Goal: Check status: Check status

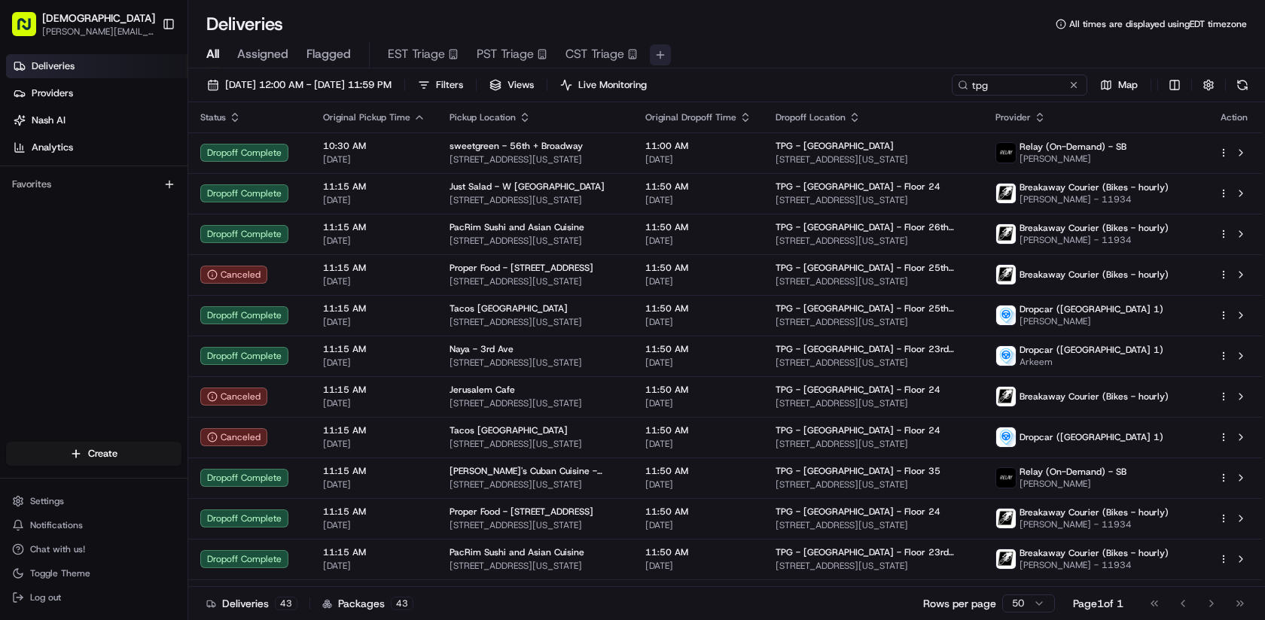
scroll to position [1133, 0]
click at [903, 30] on div "Deliveries All times are displayed using EDT timezone" at bounding box center [726, 24] width 1076 height 24
click at [848, 85] on div "08/18/2025 12:00 AM - 08/18/2025 11:59 PM Filters Views Live Monitoring tpg Map" at bounding box center [726, 89] width 1076 height 28
click at [848, 80] on div "08/18/2025 12:00 AM - 08/18/2025 11:59 PM Filters Views Live Monitoring tpg Map" at bounding box center [726, 89] width 1076 height 28
click at [829, 68] on div "08/18/2025 12:00 AM - 08/18/2025 11:59 PM Filters Views Live Monitoring tpg Map…" at bounding box center [726, 345] width 1076 height 555
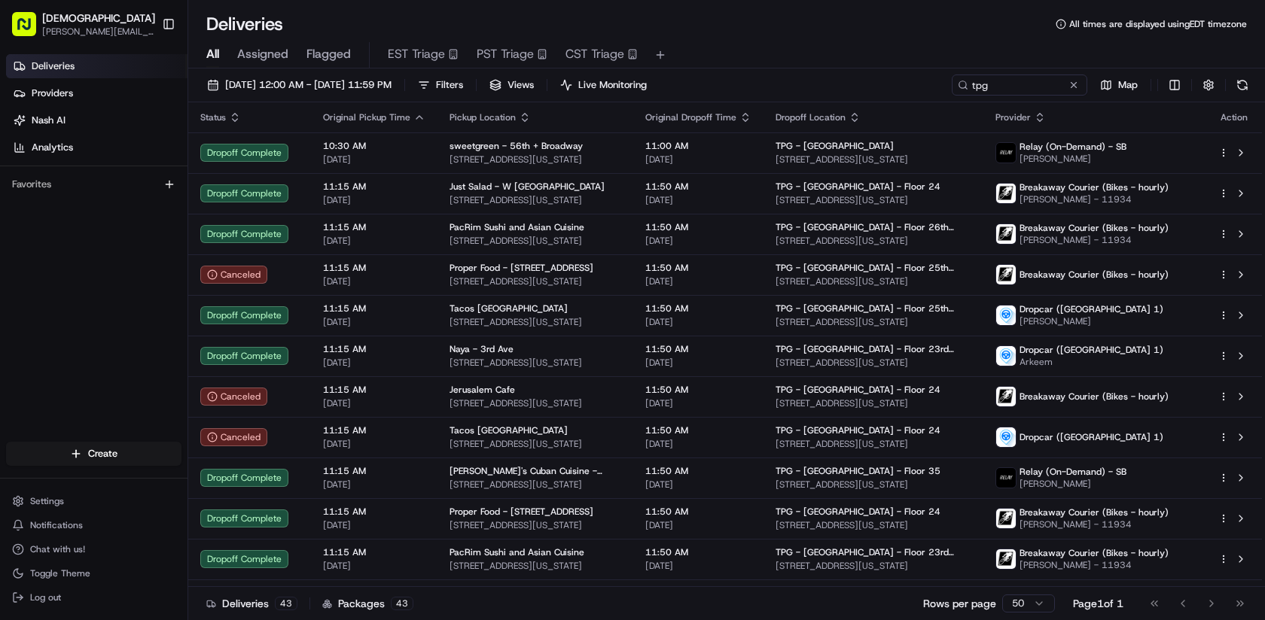
click at [819, 68] on div "08/18/2025 12:00 AM - 08/18/2025 11:59 PM Filters Views Live Monitoring tpg Map…" at bounding box center [726, 345] width 1076 height 555
click at [812, 53] on div "All Assigned Flagged EST Triage PST Triage CST Triage" at bounding box center [726, 55] width 1076 height 26
click at [932, 39] on div "All Assigned Flagged EST Triage PST Triage CST Triage" at bounding box center [726, 52] width 1076 height 32
click at [762, 75] on div "08/18/2025 12:00 AM - 08/18/2025 11:59 PM Filters Views Live Monitoring tpg Map" at bounding box center [726, 89] width 1076 height 28
click at [730, 84] on div "08/18/2025 12:00 AM - 08/18/2025 11:59 PM Filters Views Live Monitoring tpg Map" at bounding box center [726, 89] width 1076 height 28
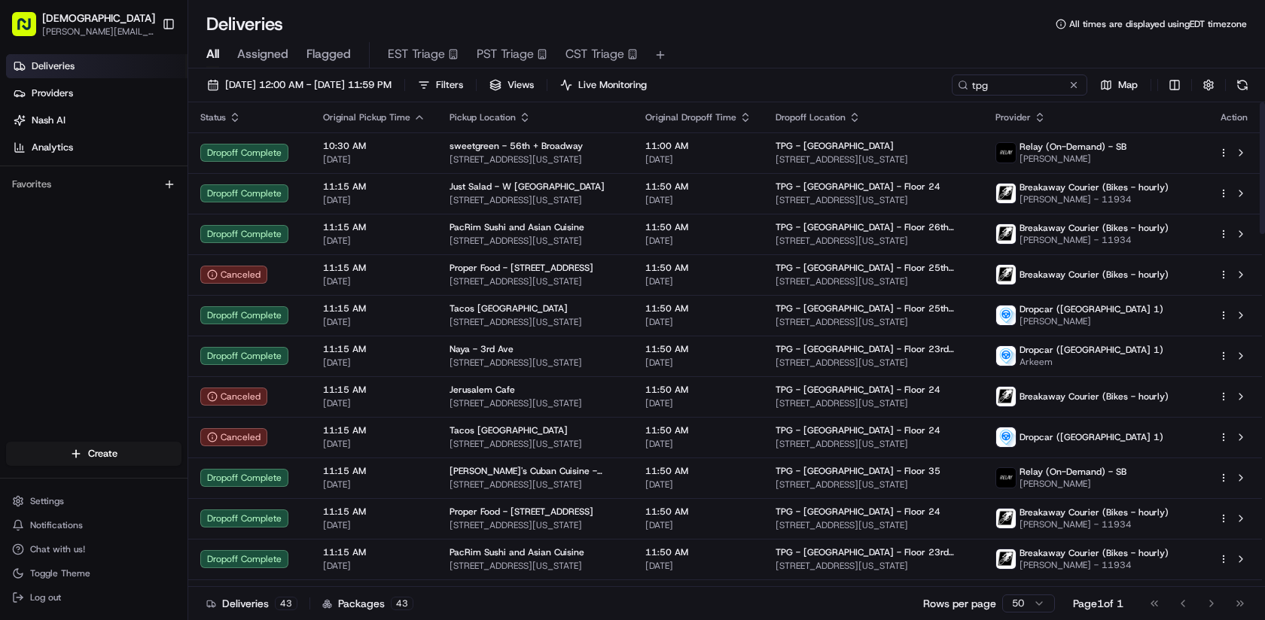
click at [933, 124] on th "Dropoff Location" at bounding box center [873, 117] width 220 height 30
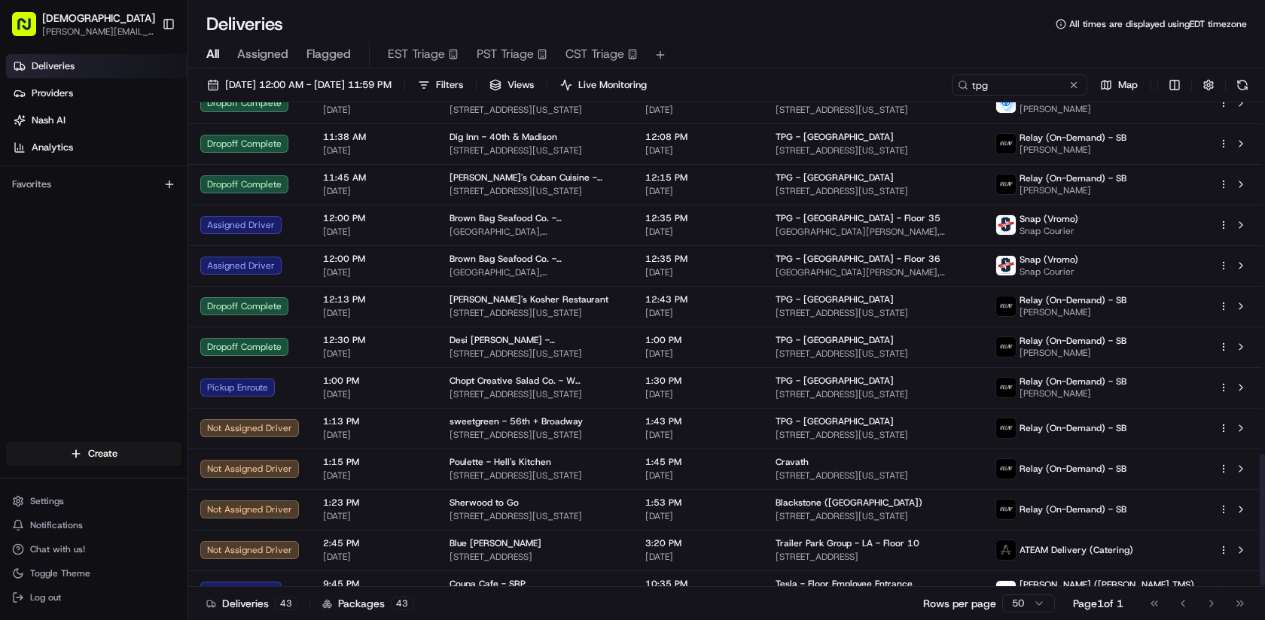
scroll to position [1295, 0]
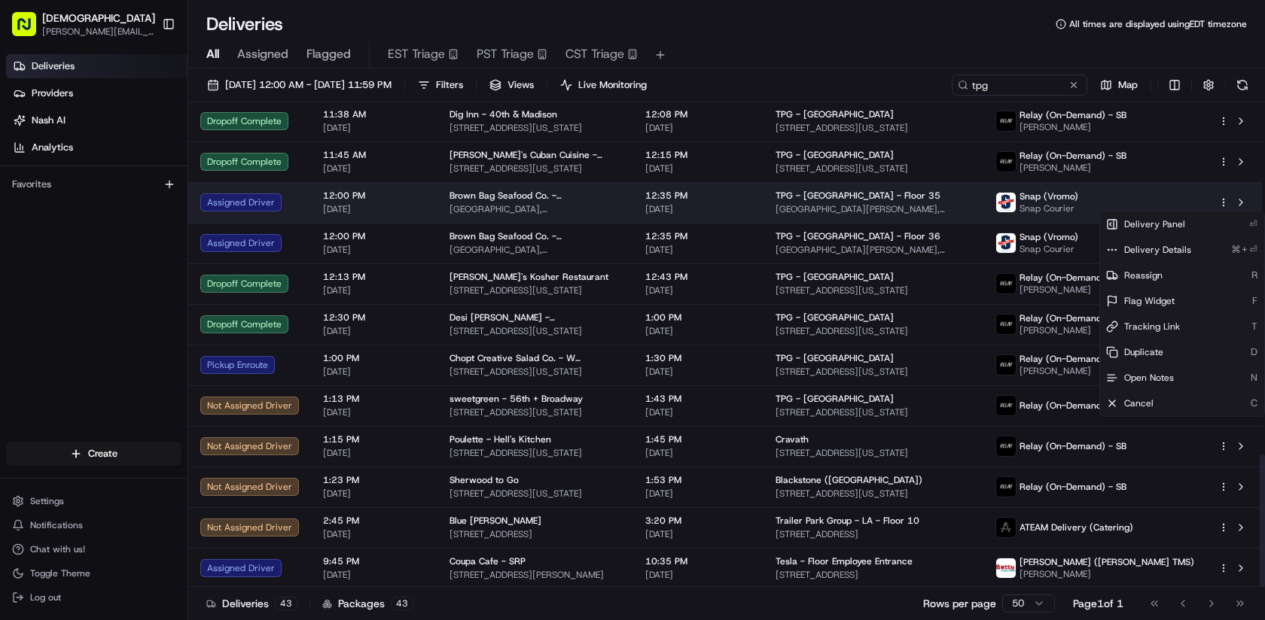
click at [1222, 199] on html "Sharebite c.tirado@sharebite.com Toggle Sidebar Deliveries Providers Nash AI An…" at bounding box center [632, 310] width 1265 height 620
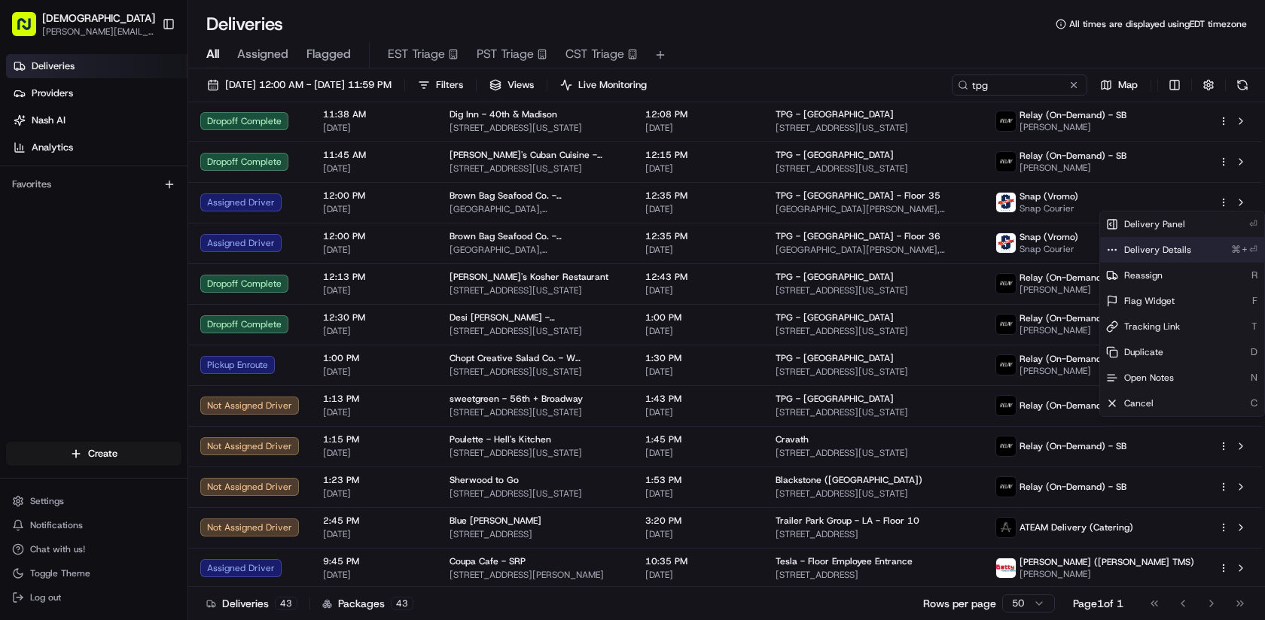
click at [1160, 251] on span "Delivery Details" at bounding box center [1157, 250] width 67 height 12
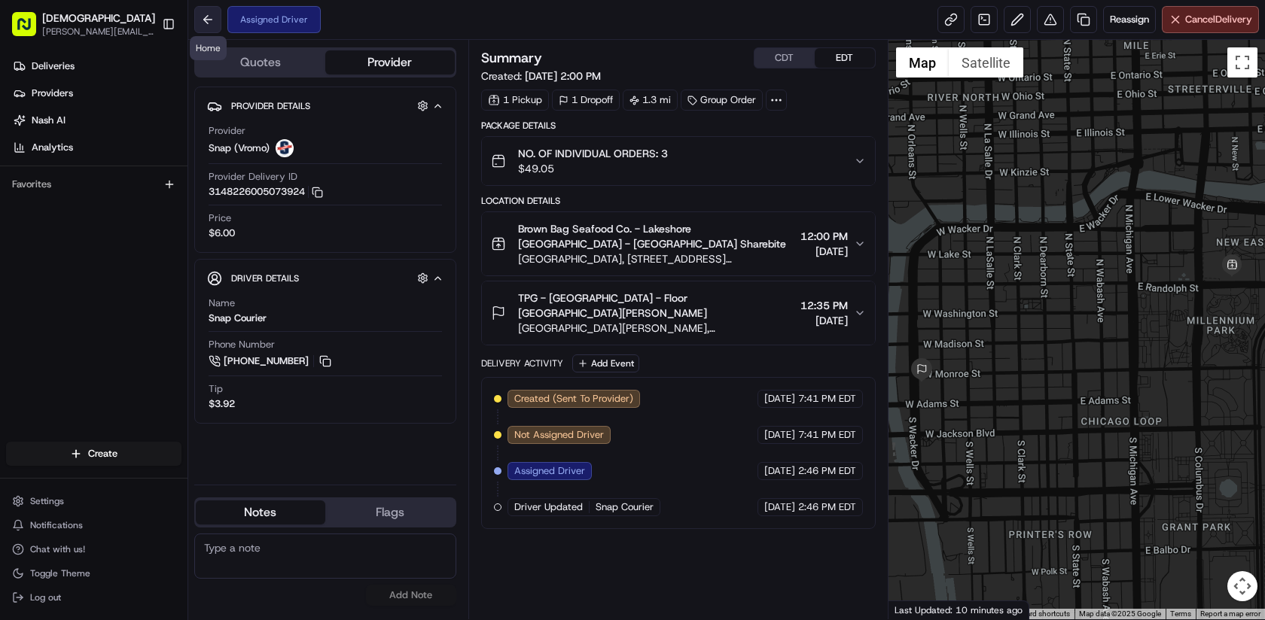
click at [211, 14] on button at bounding box center [207, 19] width 27 height 27
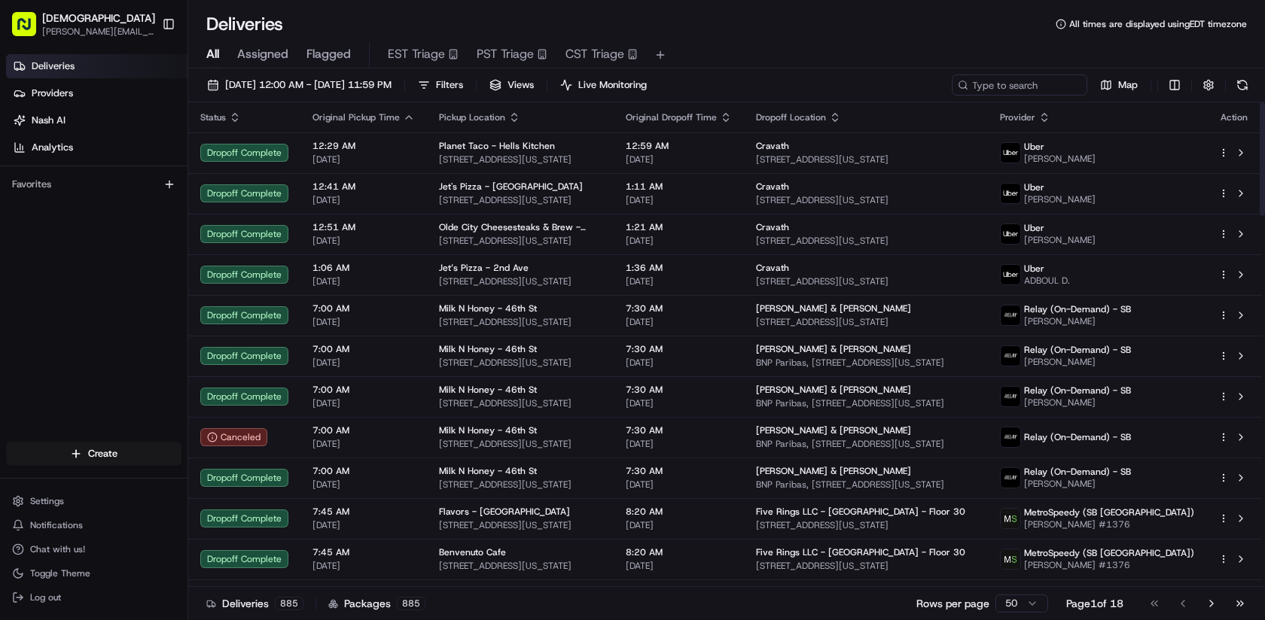
click at [926, 96] on div "08/18/2025 12:00 AM - 08/18/2025 11:59 PM Filters Views Live Monitoring Map" at bounding box center [726, 89] width 1076 height 28
click at [921, 119] on div "Dropoff Location" at bounding box center [866, 117] width 220 height 12
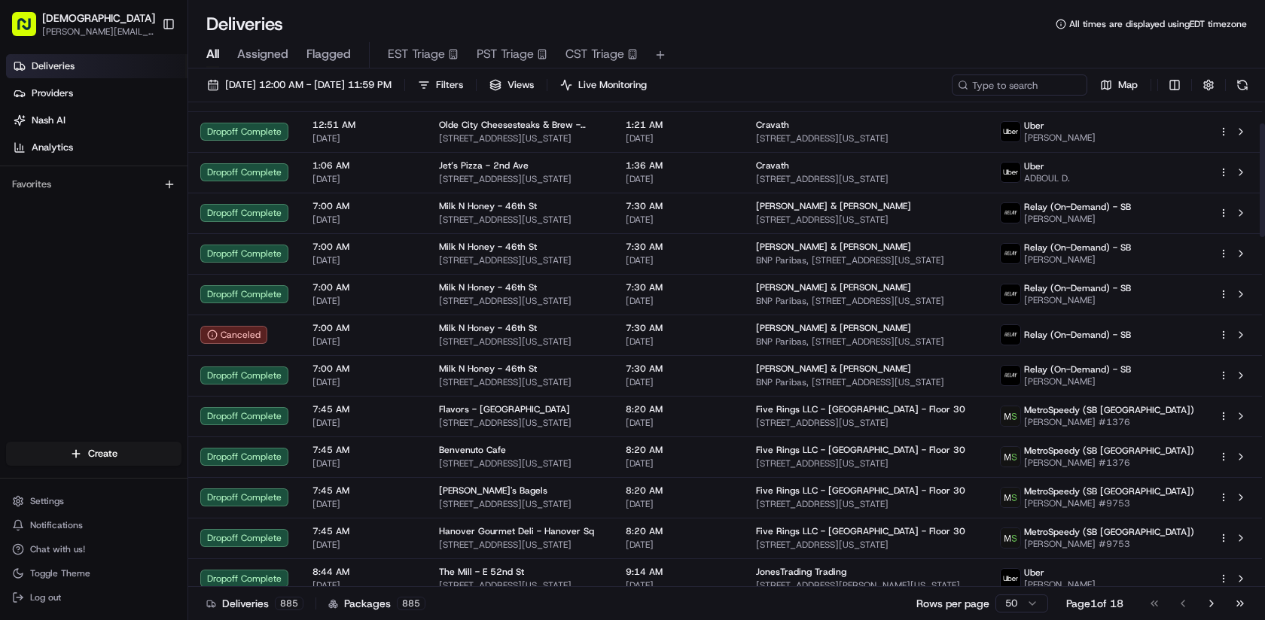
scroll to position [120, 0]
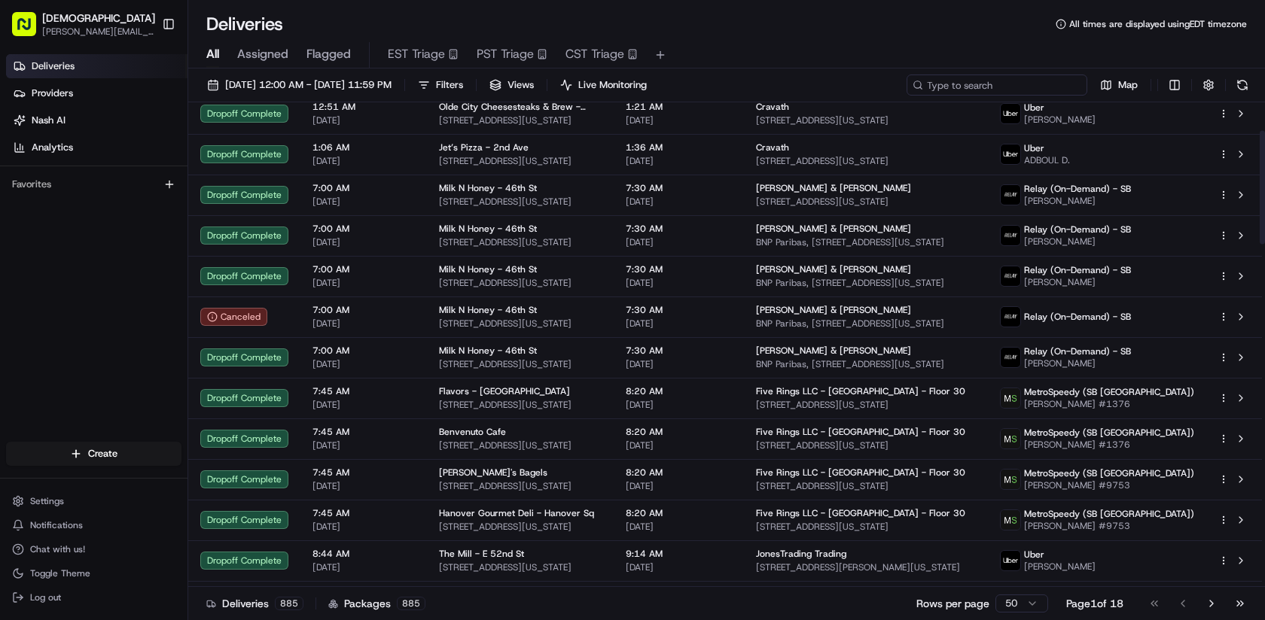
click at [1006, 83] on input at bounding box center [996, 85] width 181 height 21
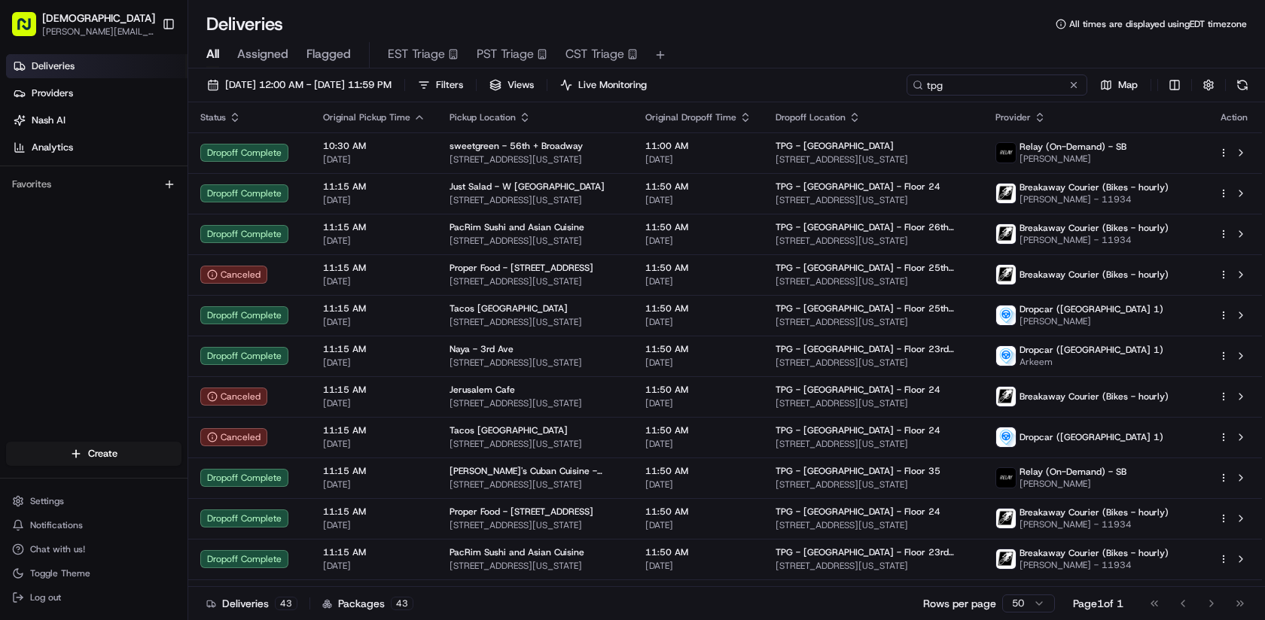
type input "tpg"
click at [829, 93] on div "08/18/2025 12:00 AM - 08/18/2025 11:59 PM Filters Views Live Monitoring tpg Map" at bounding box center [726, 89] width 1076 height 28
click at [918, 120] on div "Dropoff Location" at bounding box center [873, 117] width 196 height 12
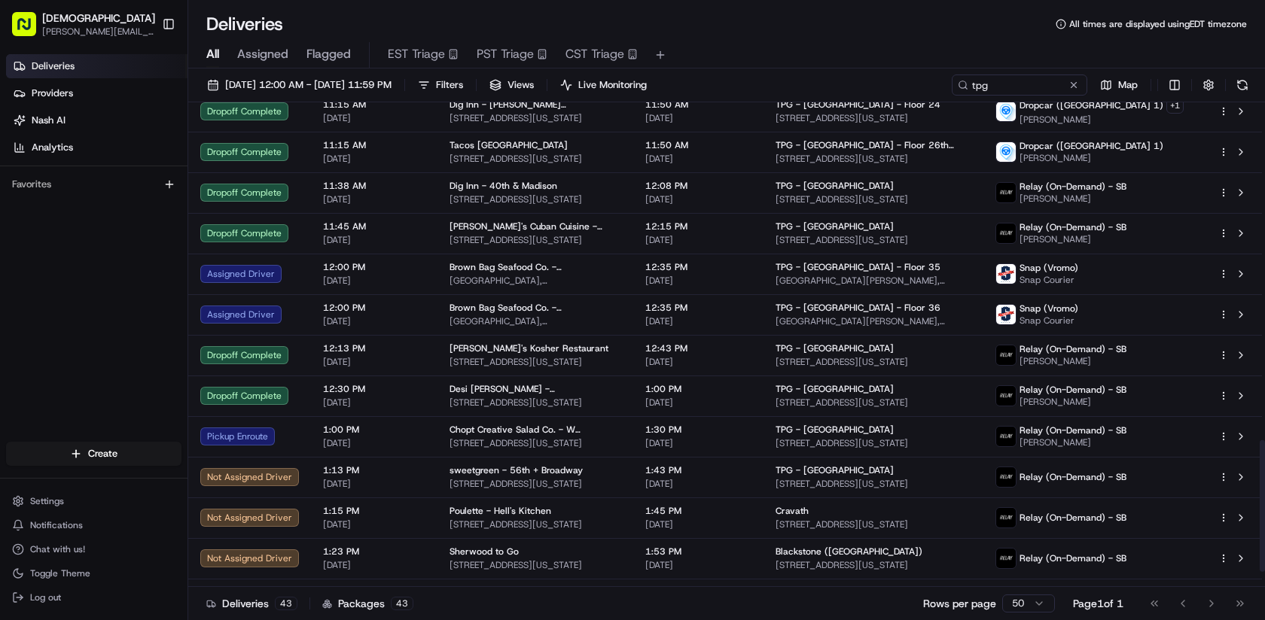
scroll to position [1296, 0]
